Goal: Task Accomplishment & Management: Manage account settings

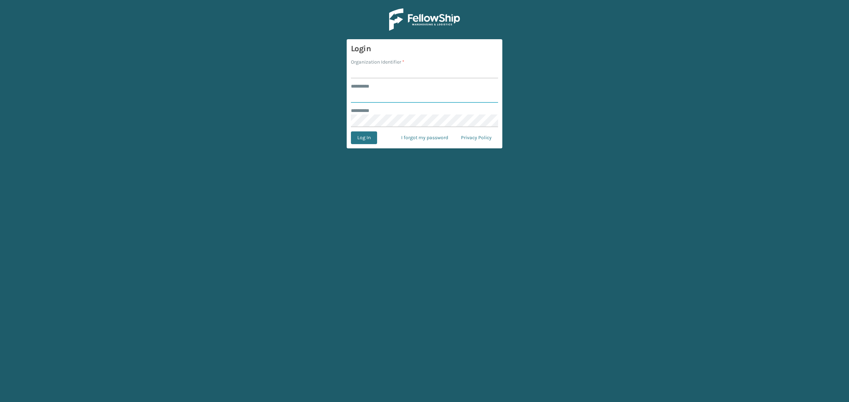
type input "**********"
type input "WindGap"
click at [366, 135] on button "Log In" at bounding box center [364, 138] width 26 height 13
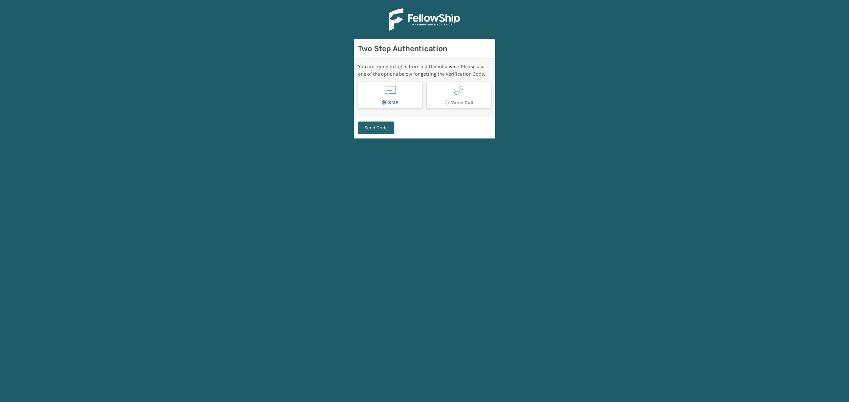
click at [377, 134] on button "Send Code" at bounding box center [376, 128] width 36 height 13
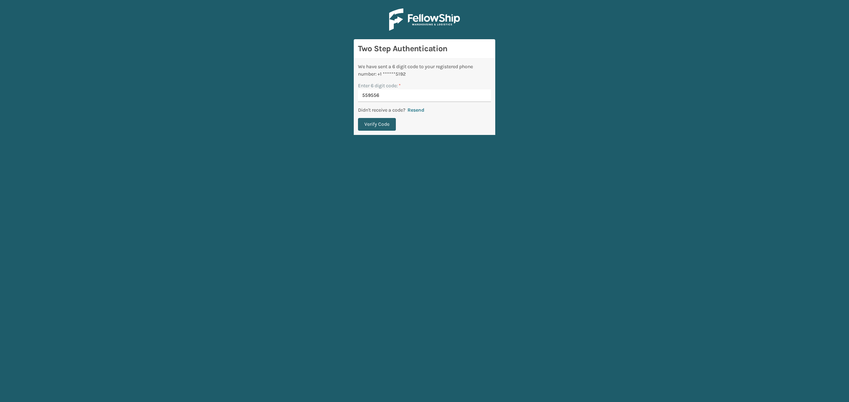
type input "559556"
click at [388, 126] on button "Verify Code" at bounding box center [377, 124] width 38 height 13
